Goal: Information Seeking & Learning: Learn about a topic

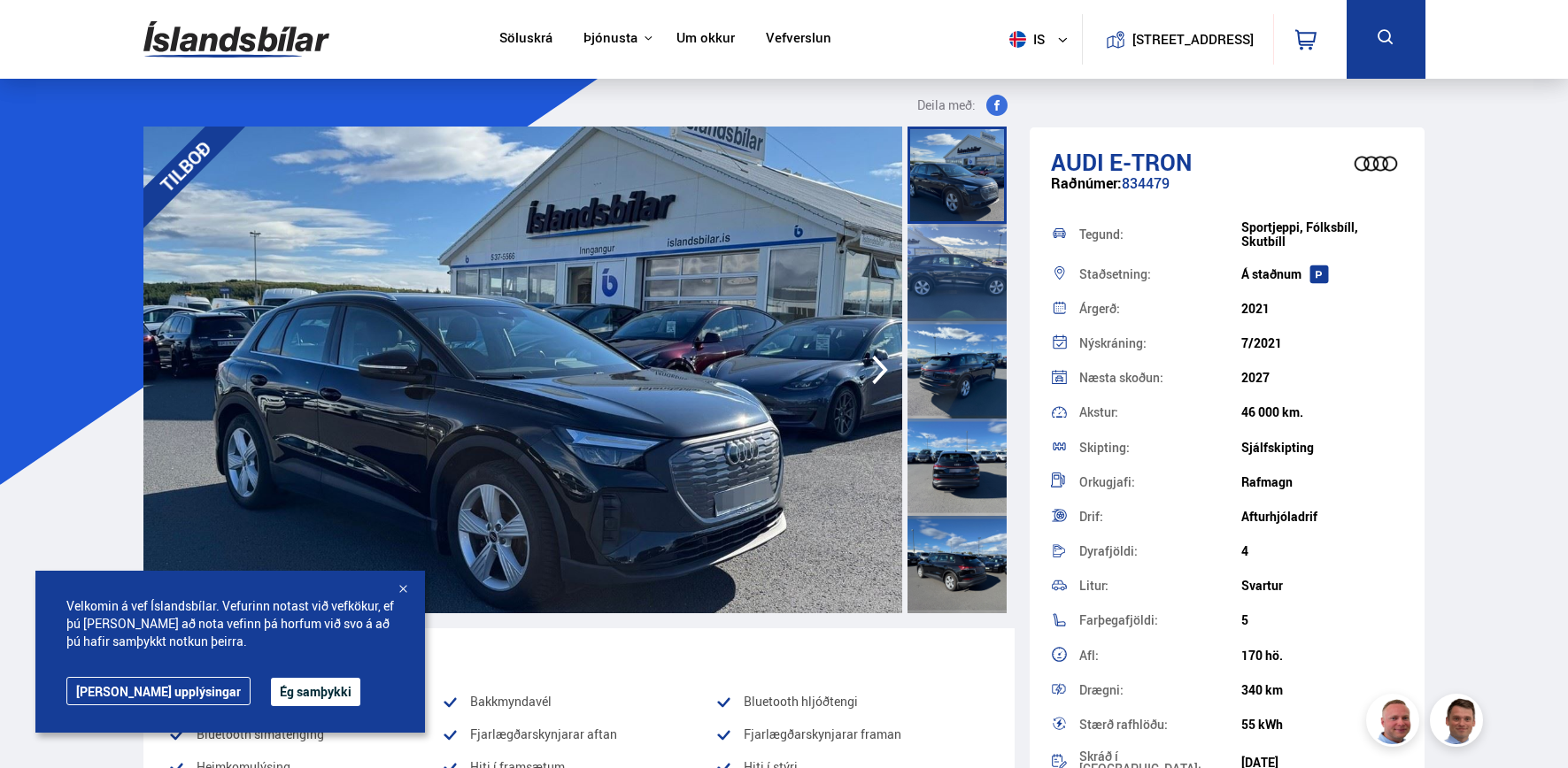
click at [147, 686] on link "[PERSON_NAME] upplýsingar" at bounding box center [158, 691] width 184 height 28
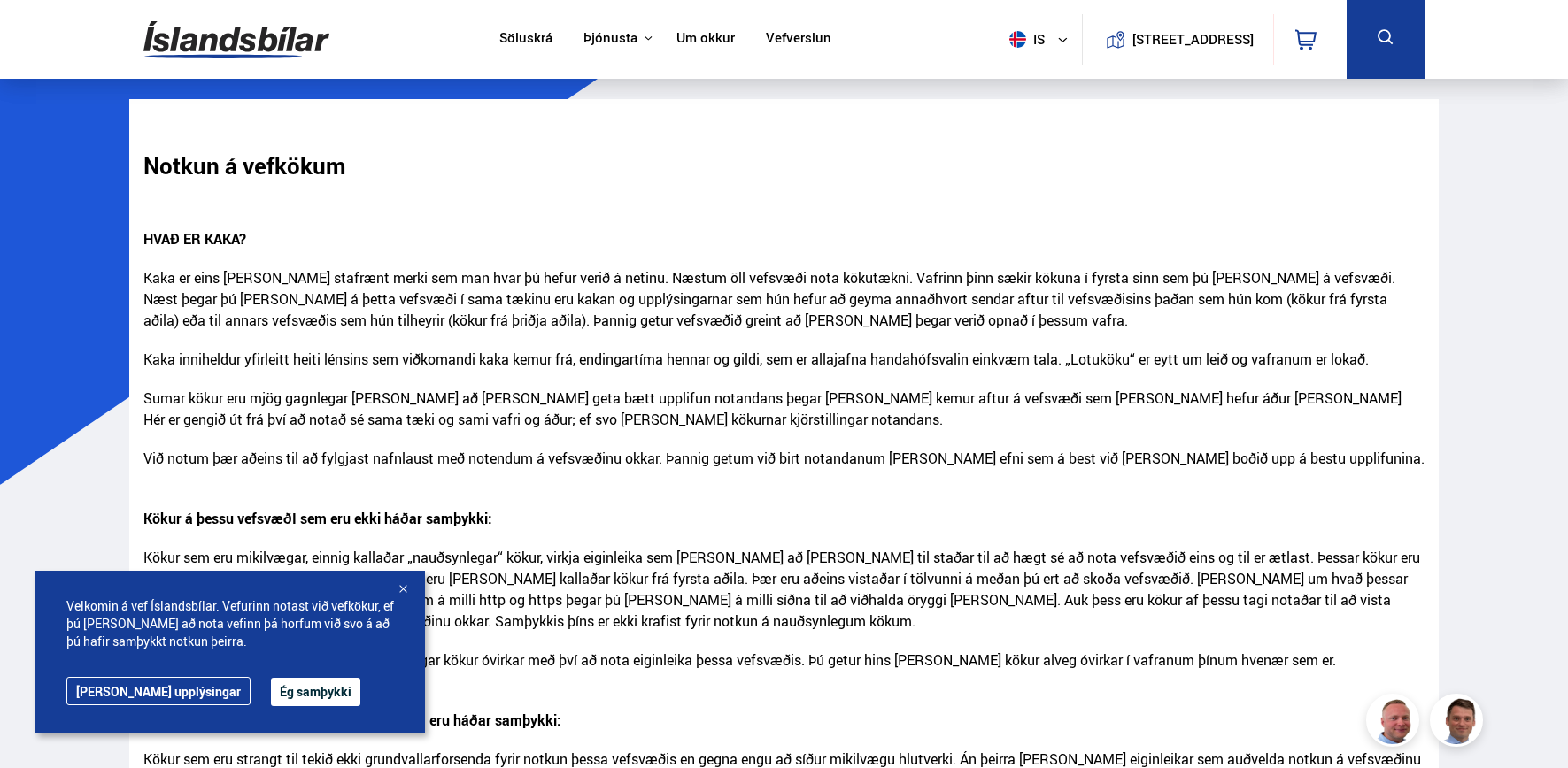
click at [403, 587] on div at bounding box center [402, 590] width 18 height 18
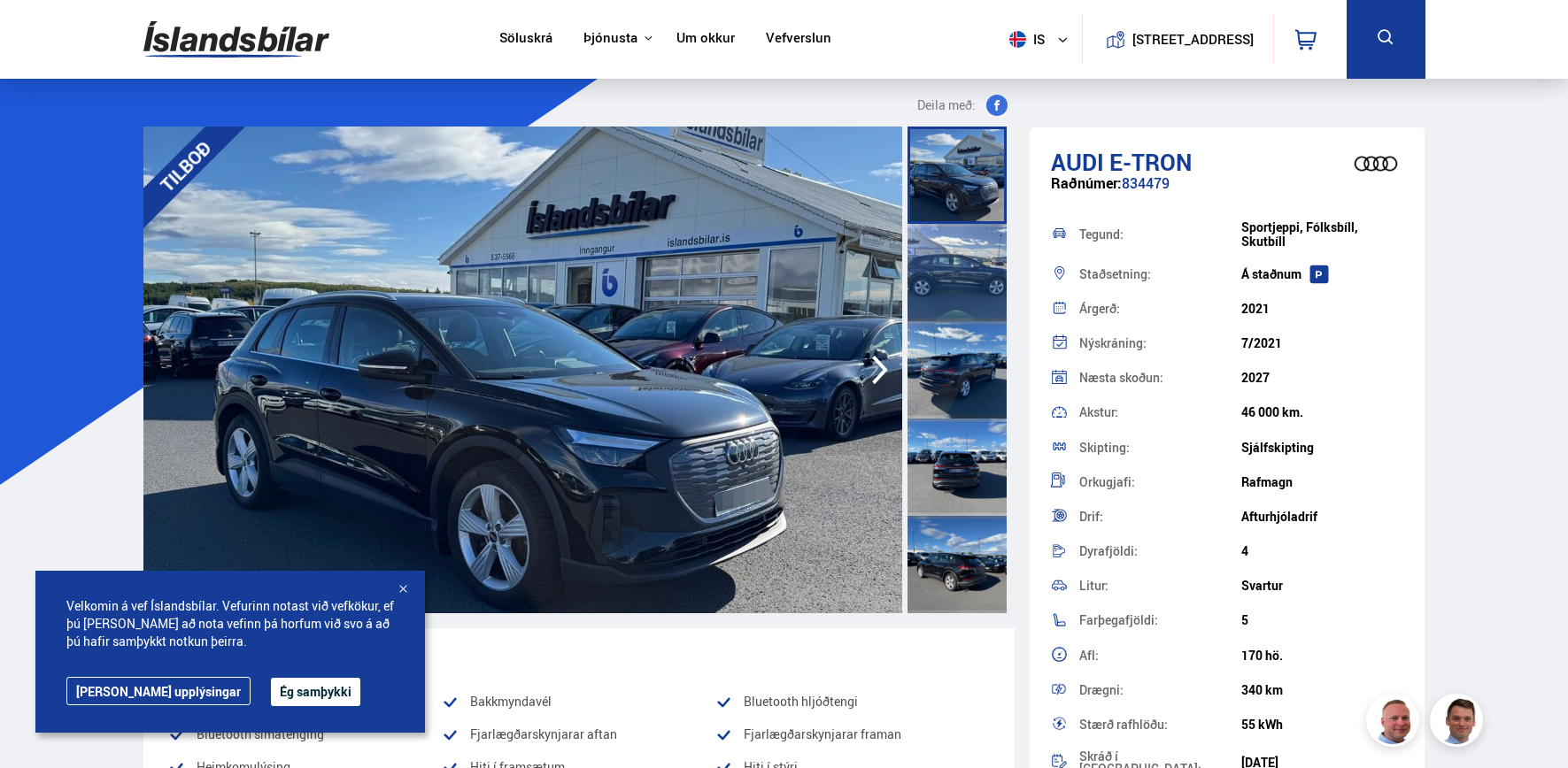
click at [405, 590] on div at bounding box center [402, 590] width 18 height 18
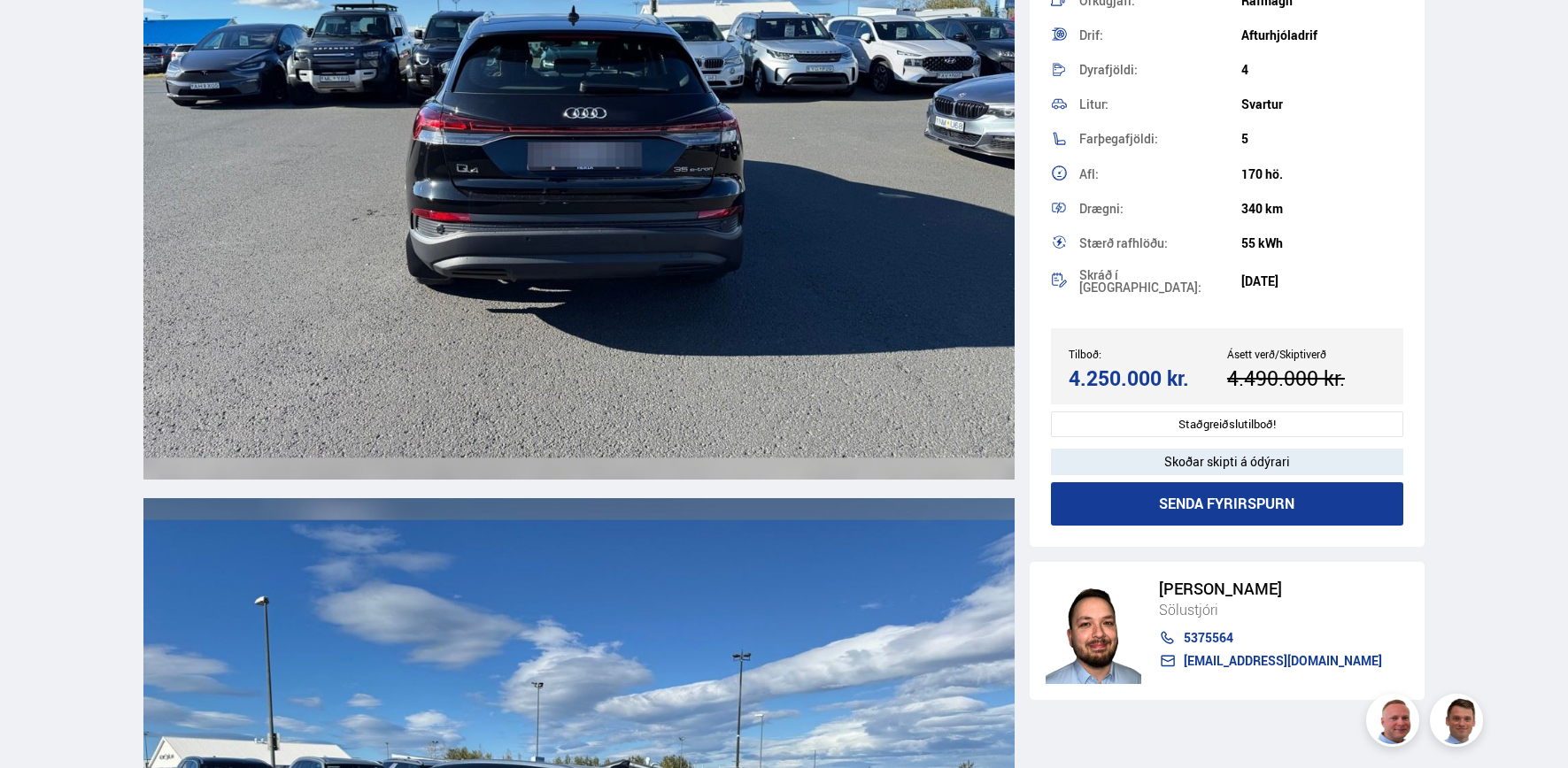
scroll to position [4602, 0]
